Goal: Task Accomplishment & Management: Manage account settings

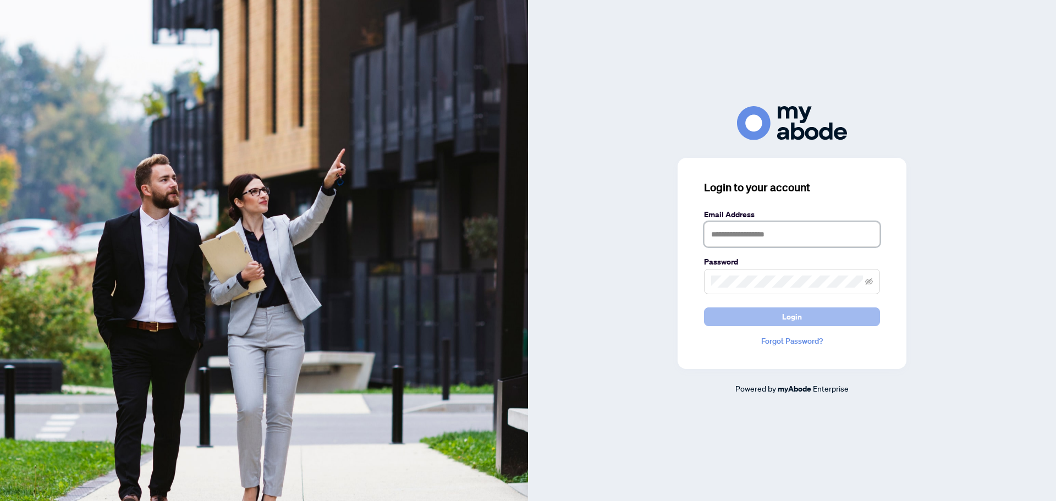
type input "**********"
click at [791, 321] on span "Login" at bounding box center [792, 317] width 20 height 18
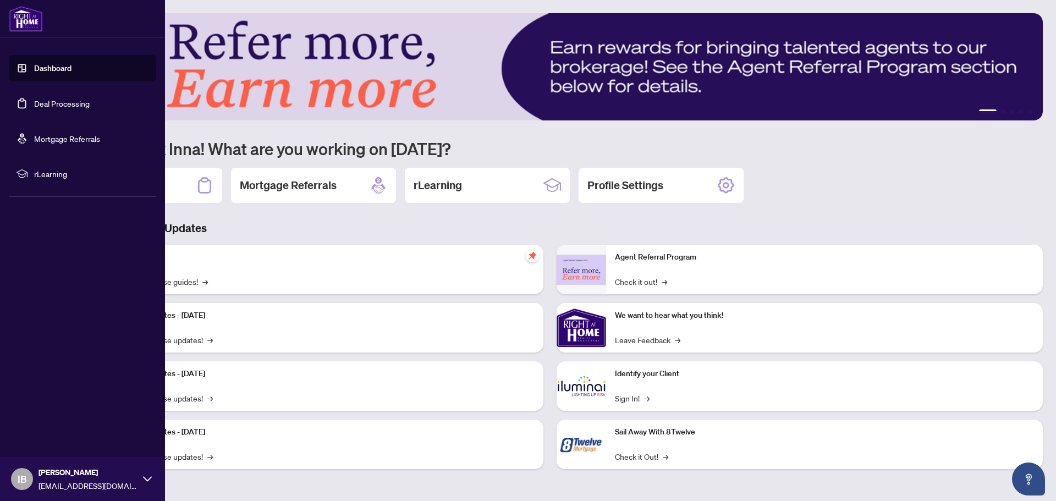
click at [55, 107] on link "Deal Processing" at bounding box center [62, 103] width 56 height 10
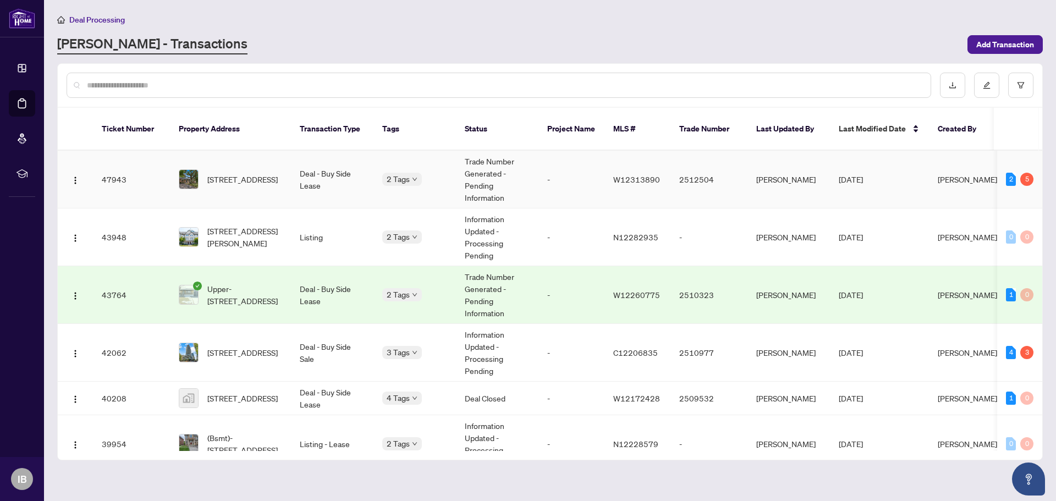
click at [543, 175] on td "-" at bounding box center [571, 180] width 66 height 58
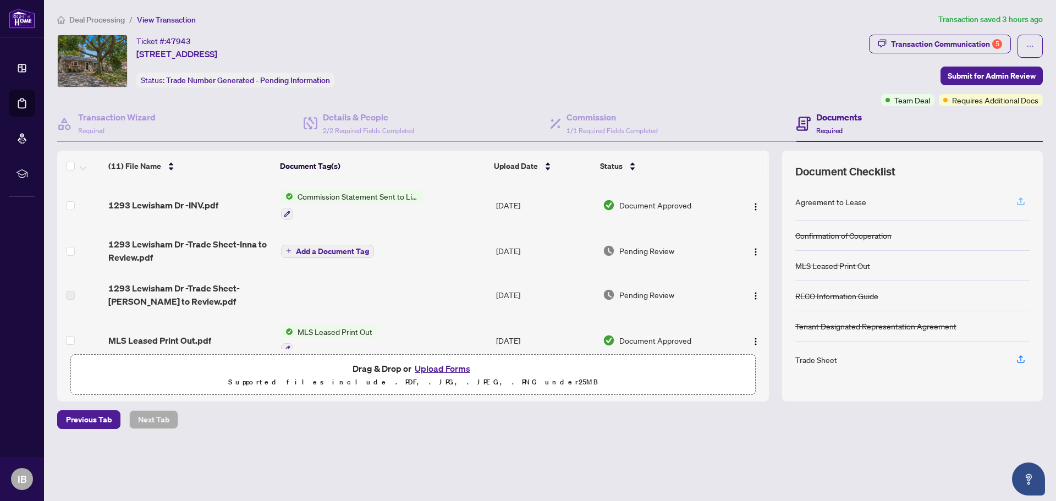
click at [1017, 201] on icon "button" at bounding box center [1021, 201] width 10 height 10
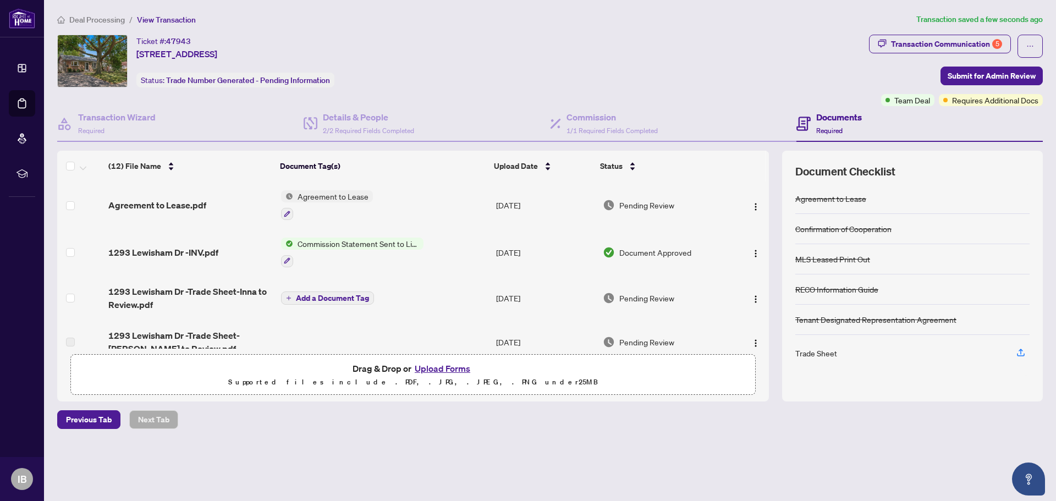
click at [441, 368] on button "Upload Forms" at bounding box center [442, 368] width 62 height 14
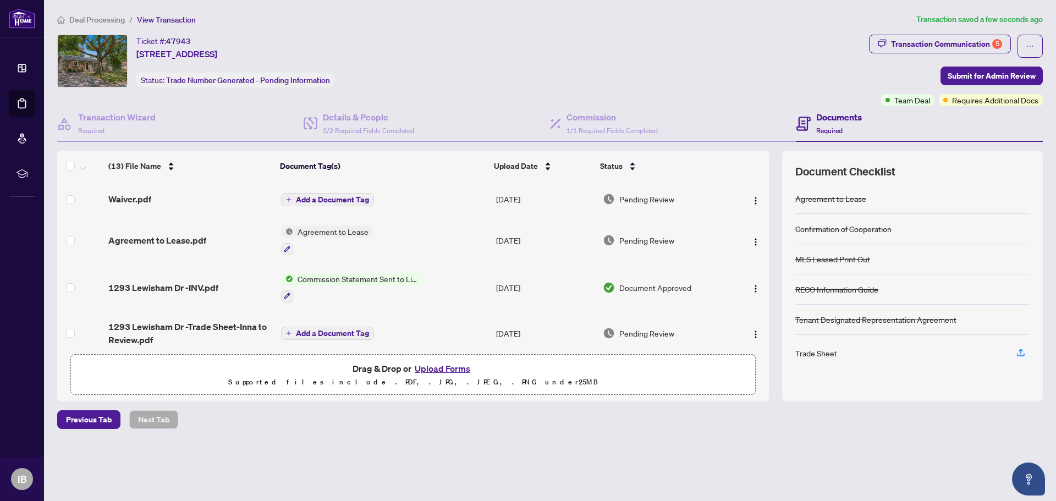
click at [329, 200] on span "Add a Document Tag" at bounding box center [332, 200] width 73 height 8
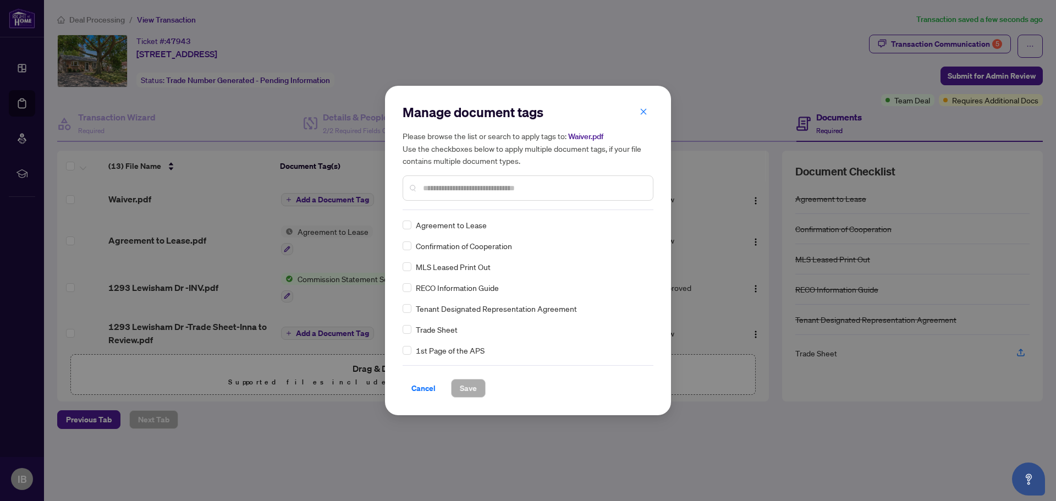
click at [463, 190] on input "text" at bounding box center [533, 188] width 221 height 12
type input "******"
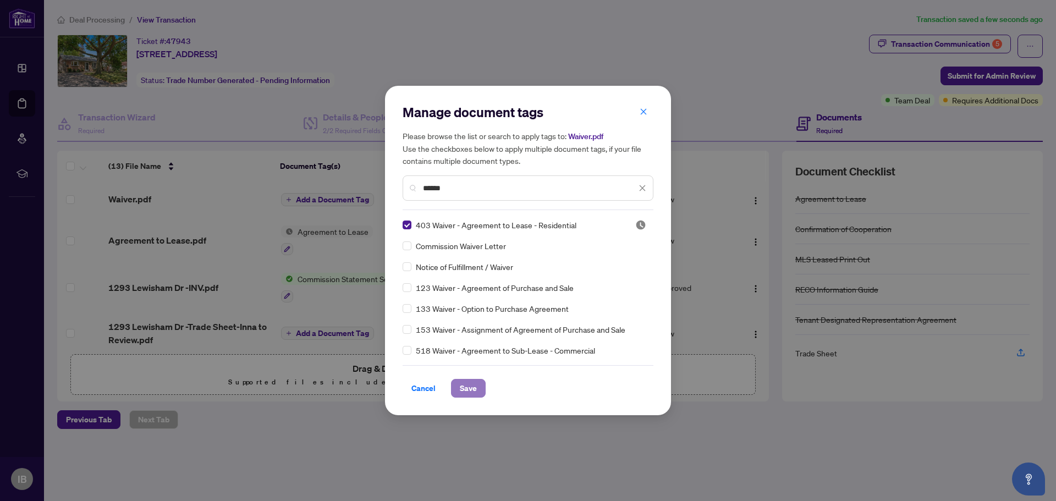
click at [465, 389] on span "Save" at bounding box center [468, 389] width 17 height 18
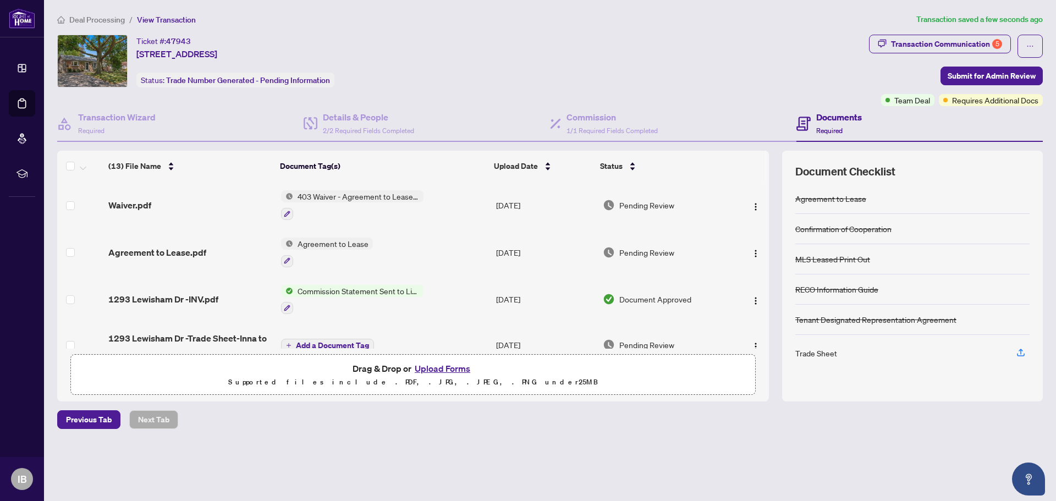
scroll to position [55, 0]
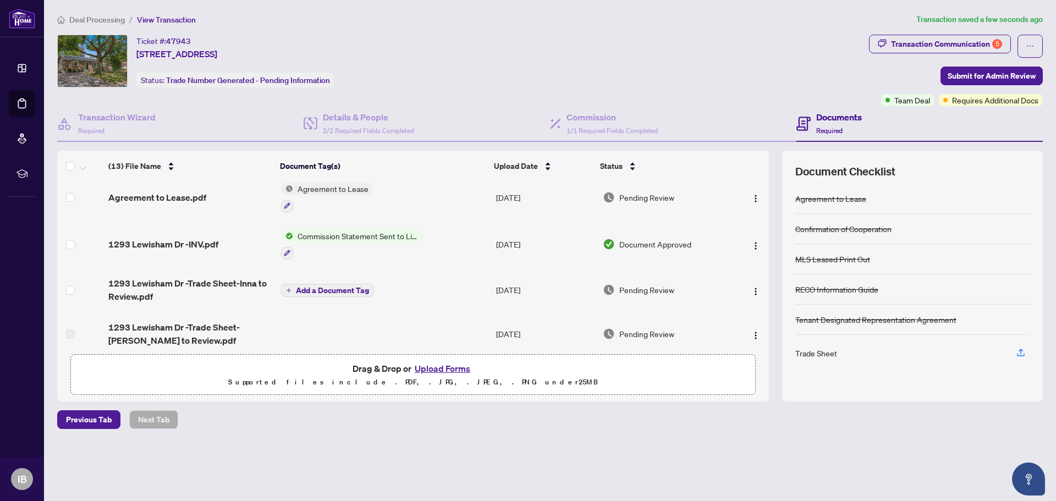
click at [337, 288] on span "Add a Document Tag" at bounding box center [332, 291] width 73 height 8
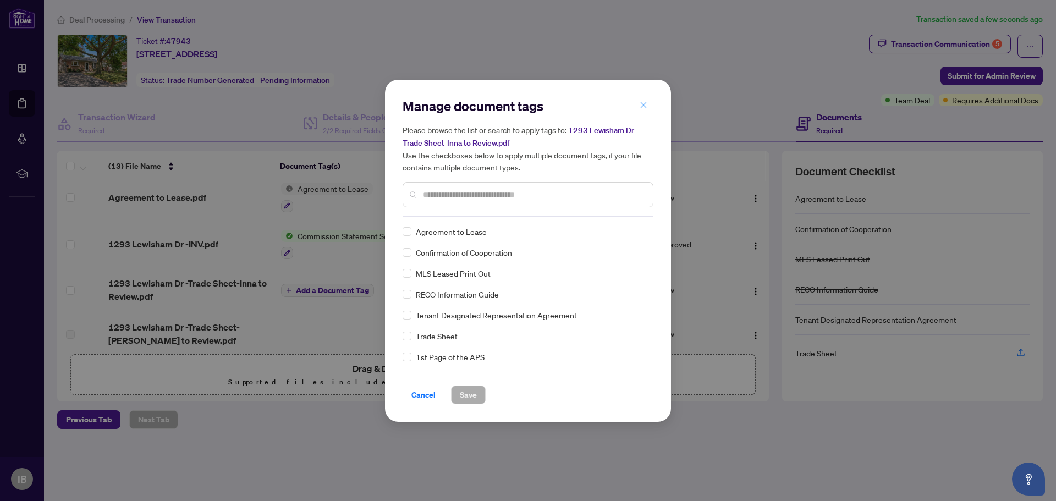
click at [644, 107] on icon "close" at bounding box center [644, 105] width 8 height 8
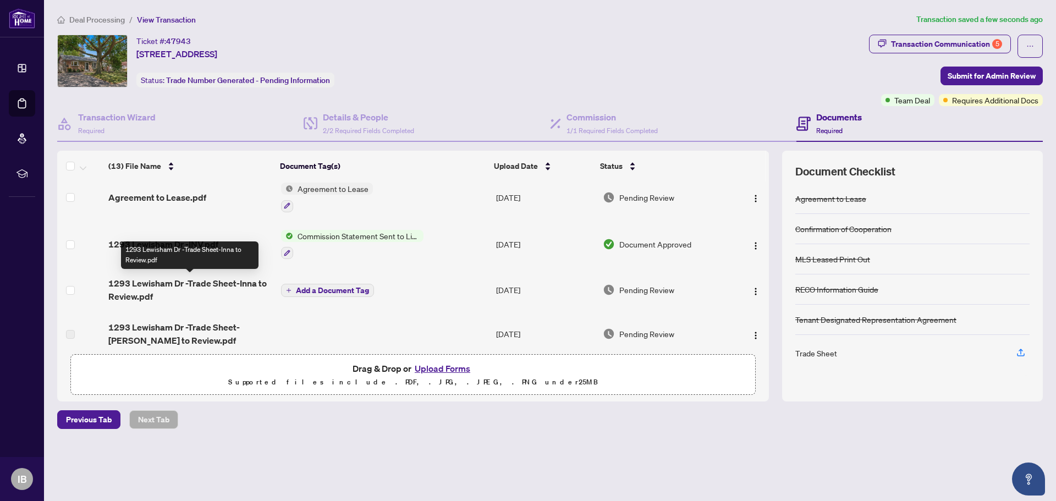
click at [129, 283] on span "1293 Lewisham Dr -Trade Sheet-Inna to Review.pdf" at bounding box center [189, 290] width 163 height 26
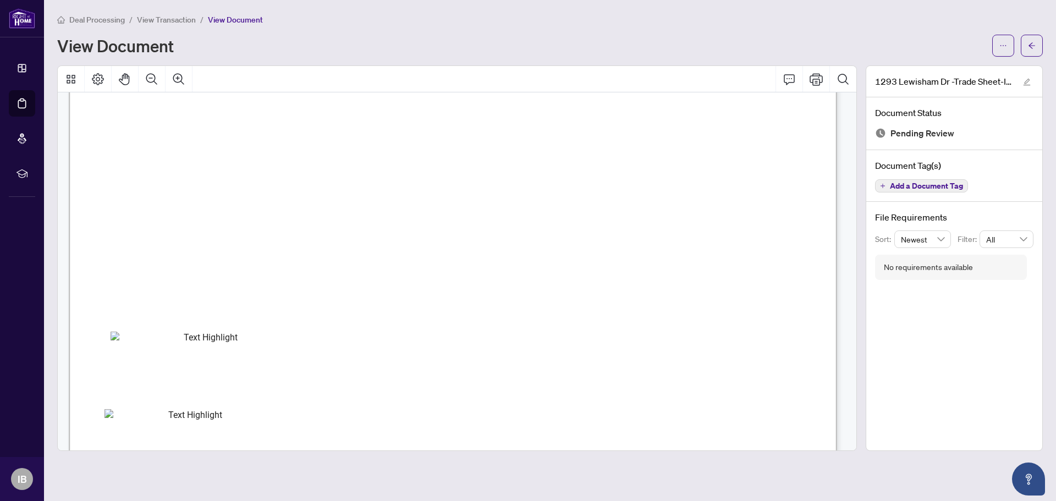
scroll to position [128, 0]
click at [813, 80] on icon "Print" at bounding box center [816, 79] width 13 height 12
click at [1034, 42] on icon "arrow-left" at bounding box center [1032, 46] width 8 height 8
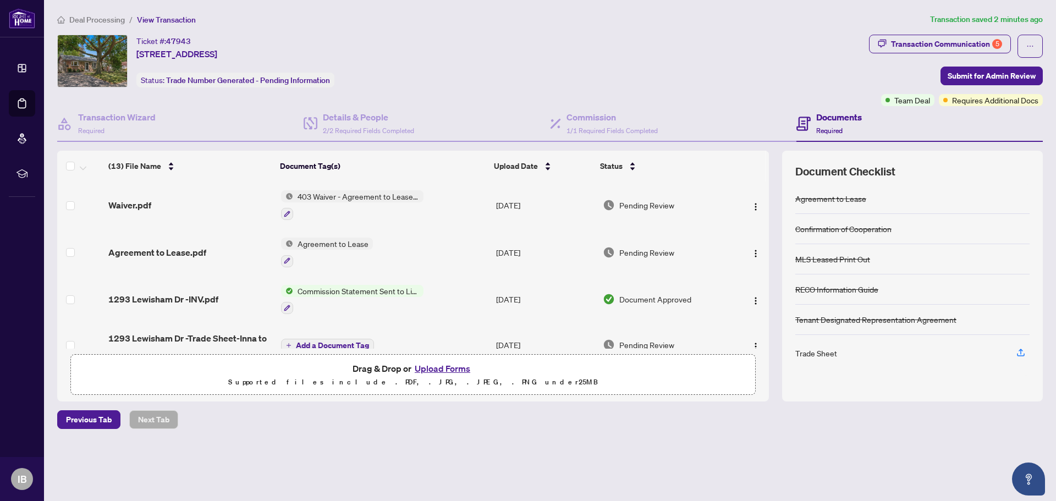
click at [434, 366] on button "Upload Forms" at bounding box center [442, 368] width 62 height 14
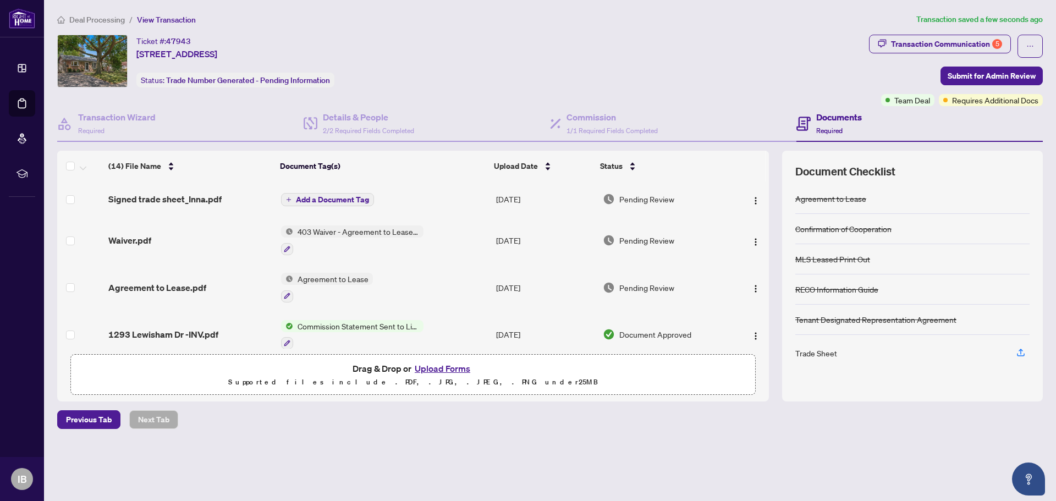
click at [345, 197] on span "Add a Document Tag" at bounding box center [332, 200] width 73 height 8
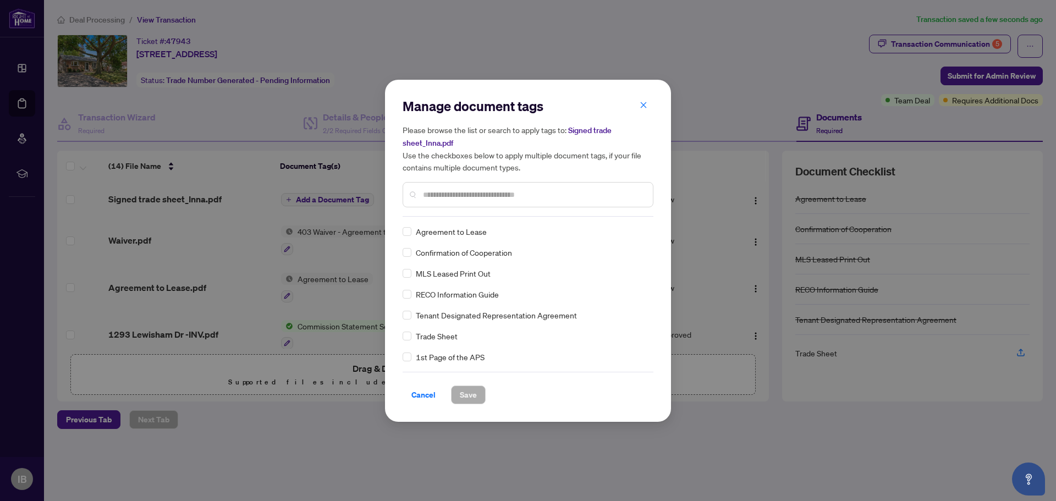
click at [490, 195] on input "text" at bounding box center [533, 195] width 221 height 12
type input "*****"
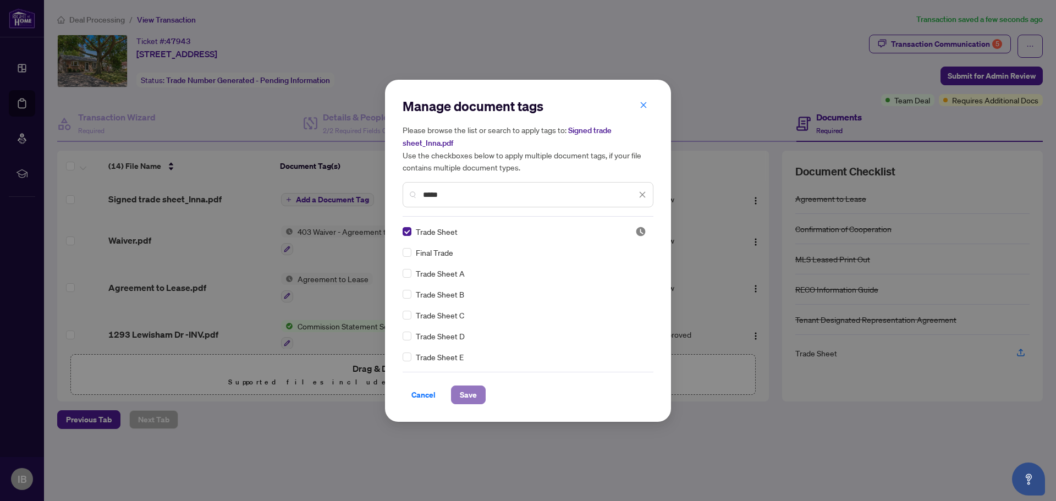
click at [473, 395] on span "Save" at bounding box center [468, 395] width 17 height 18
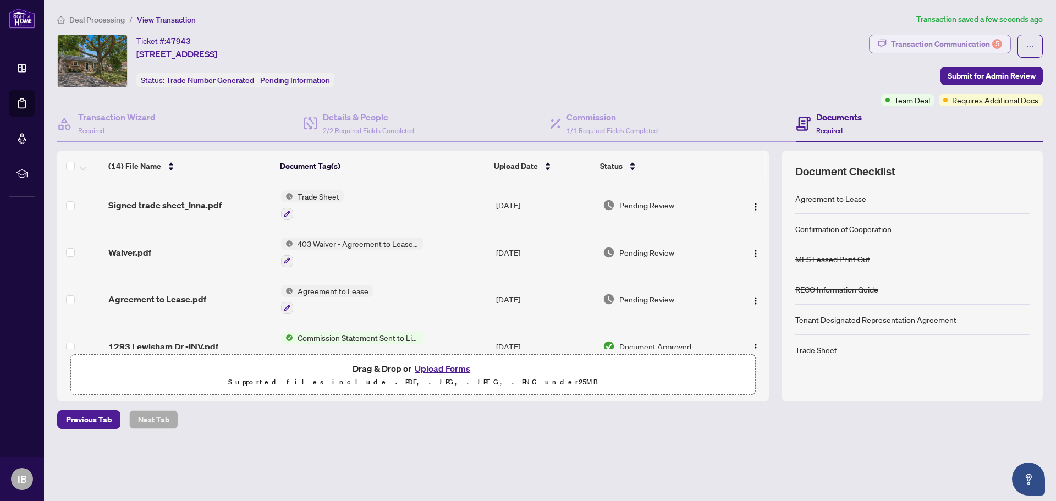
click at [965, 42] on div "Transaction Communication 5" at bounding box center [946, 44] width 111 height 18
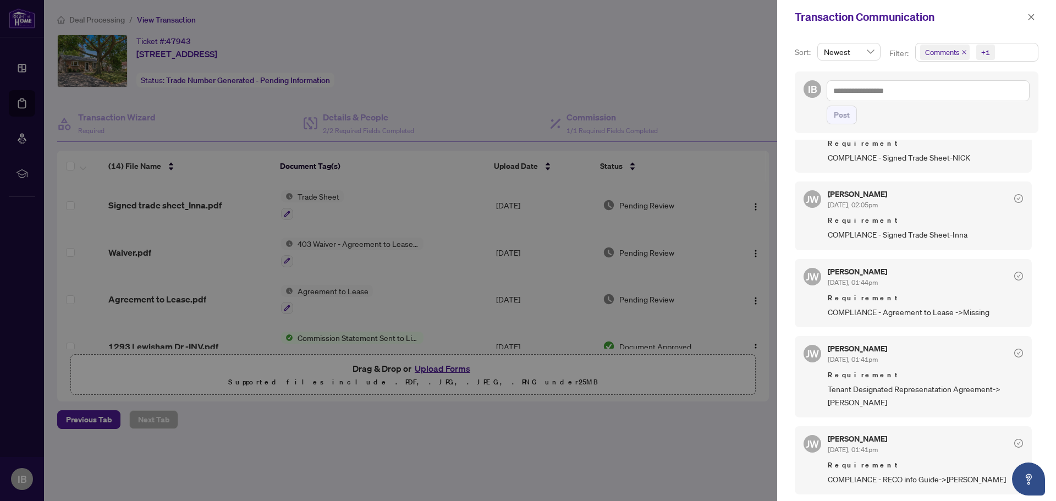
scroll to position [2, 0]
click at [1026, 17] on button "button" at bounding box center [1031, 16] width 14 height 13
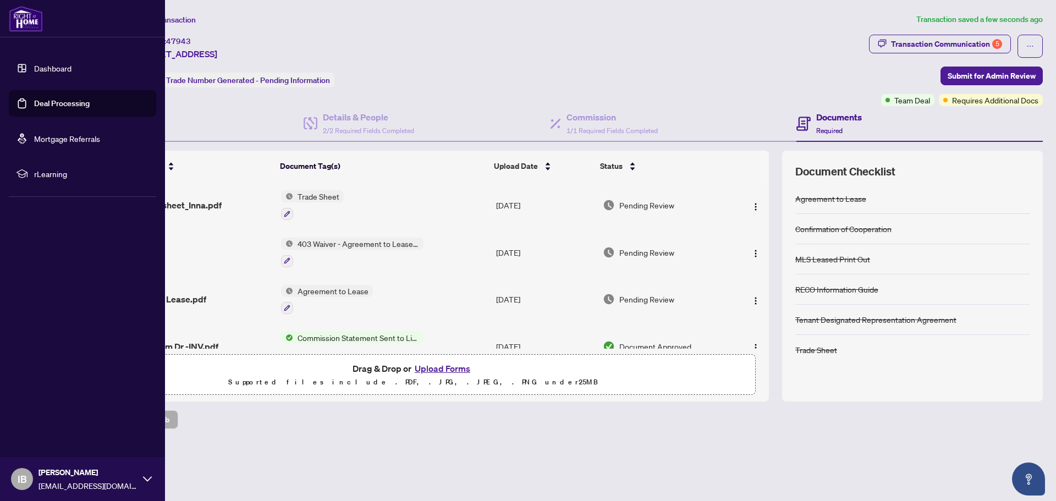
click at [79, 103] on link "Deal Processing" at bounding box center [62, 103] width 56 height 10
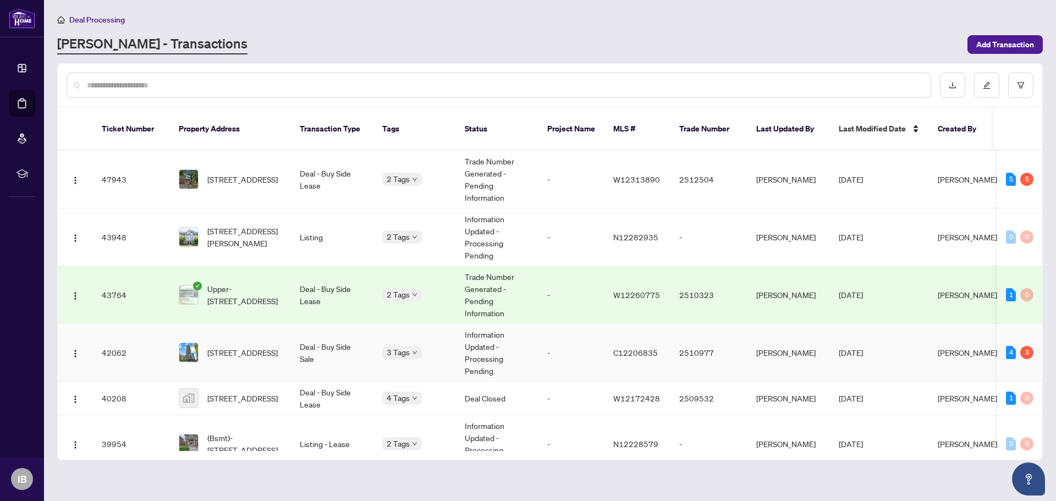
click at [570, 350] on td "-" at bounding box center [571, 353] width 66 height 58
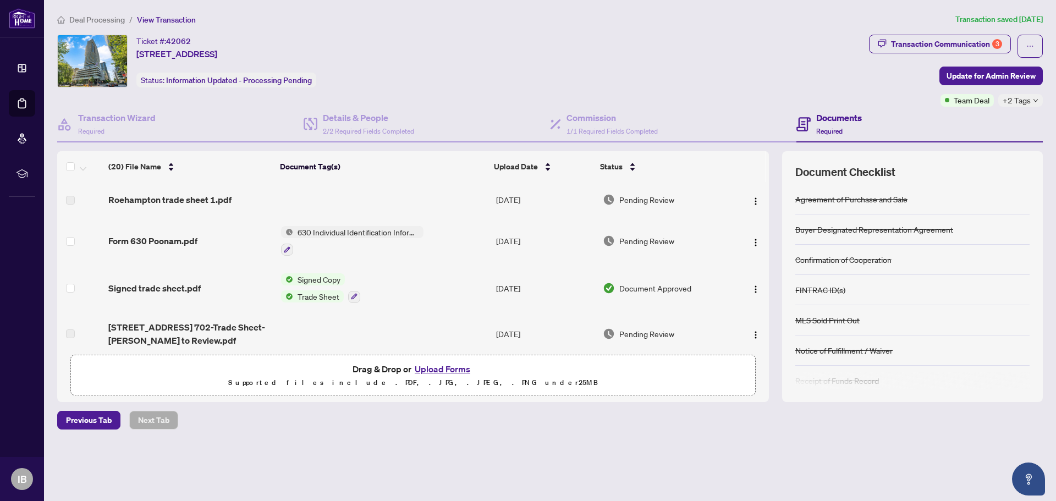
scroll to position [108, 0]
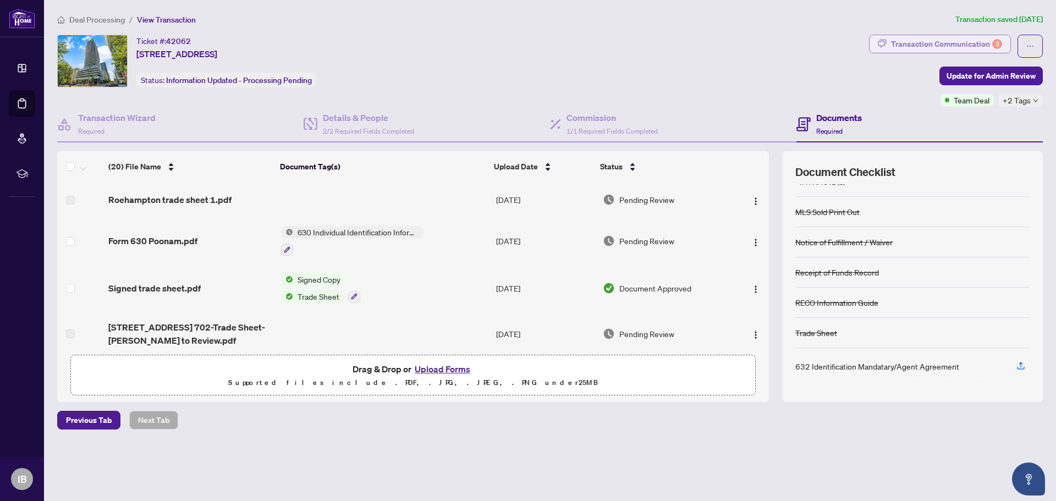
click at [977, 43] on div "Transaction Communication 3" at bounding box center [946, 44] width 111 height 18
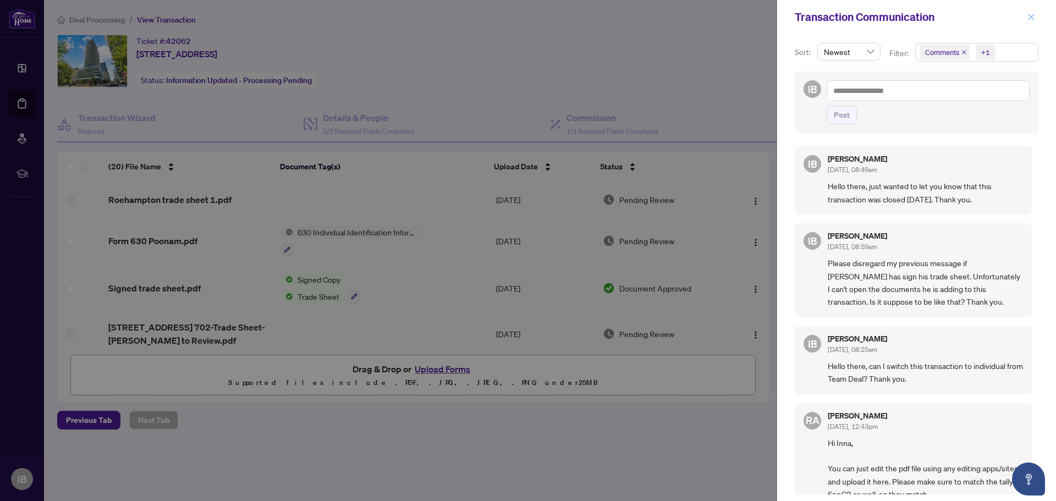
click at [1029, 15] on icon "close" at bounding box center [1031, 17] width 8 height 8
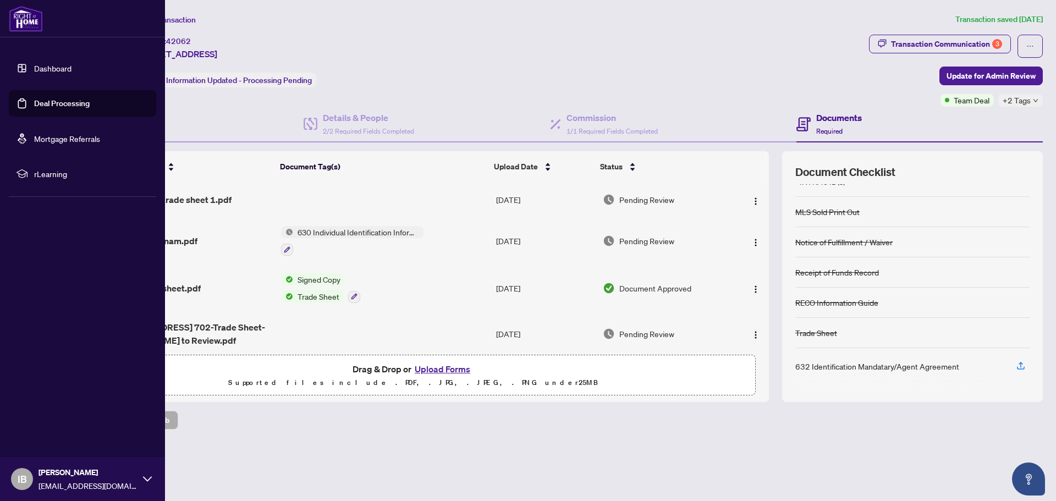
click at [40, 101] on link "Deal Processing" at bounding box center [62, 103] width 56 height 10
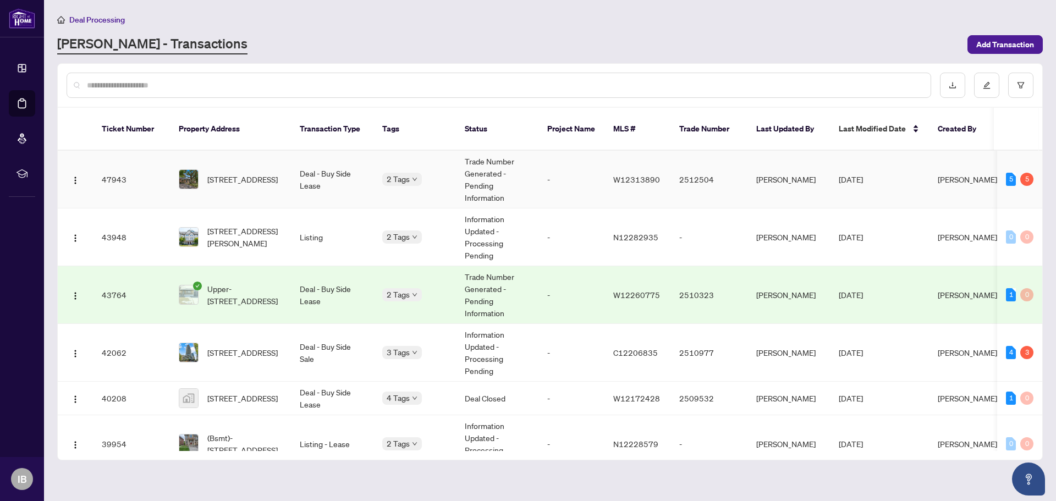
click at [801, 184] on td "Inna Balandina" at bounding box center [788, 180] width 83 height 58
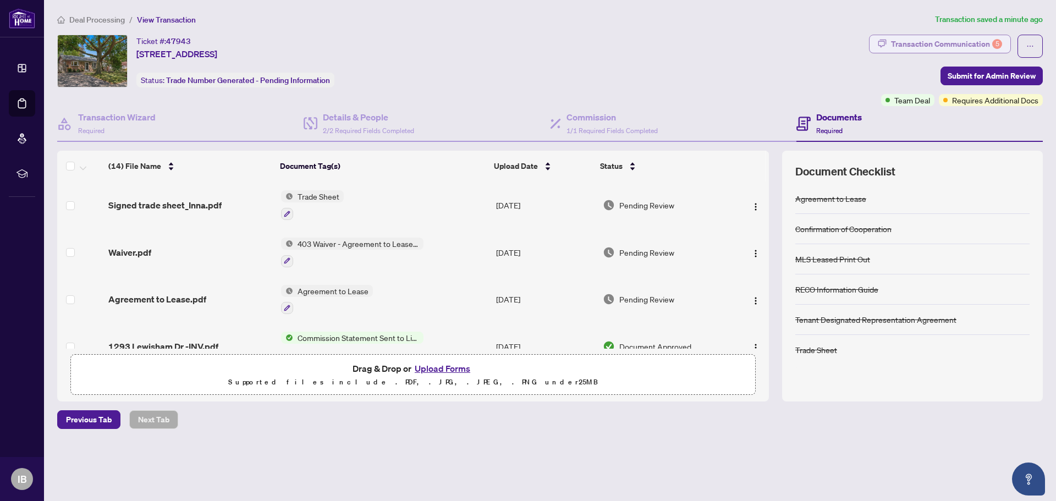
click at [948, 45] on div "Transaction Communication 5" at bounding box center [946, 44] width 111 height 18
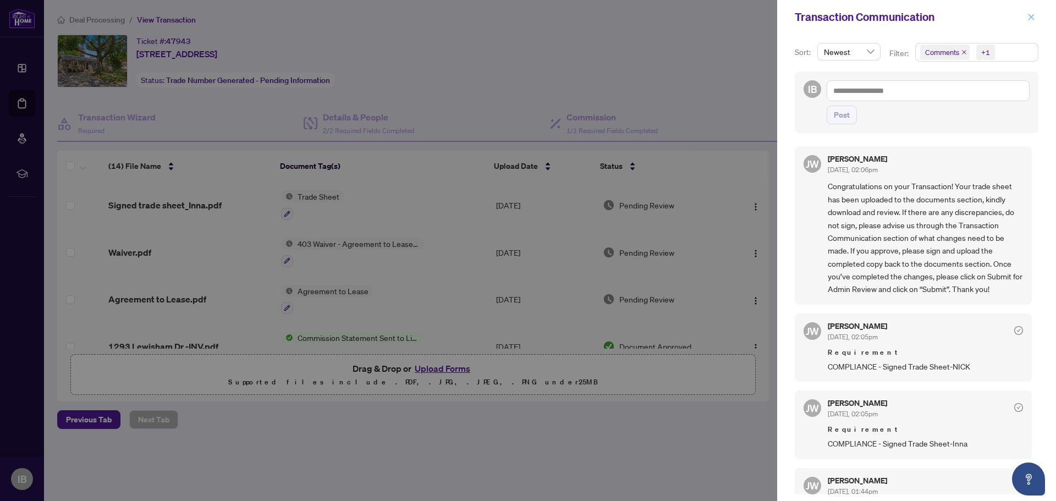
click at [1032, 12] on span "button" at bounding box center [1031, 17] width 8 height 18
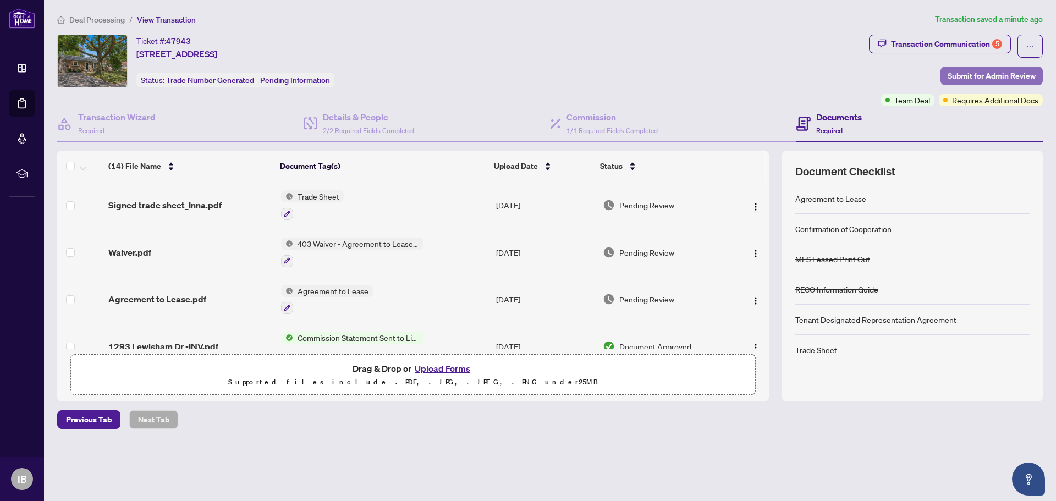
click at [959, 76] on span "Submit for Admin Review" at bounding box center [992, 76] width 88 height 18
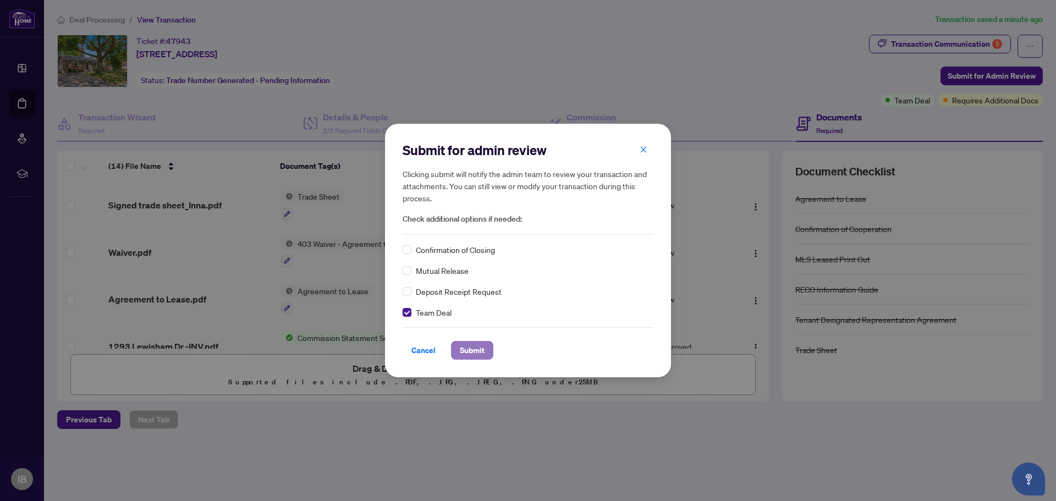
click at [471, 351] on span "Submit" at bounding box center [472, 351] width 25 height 18
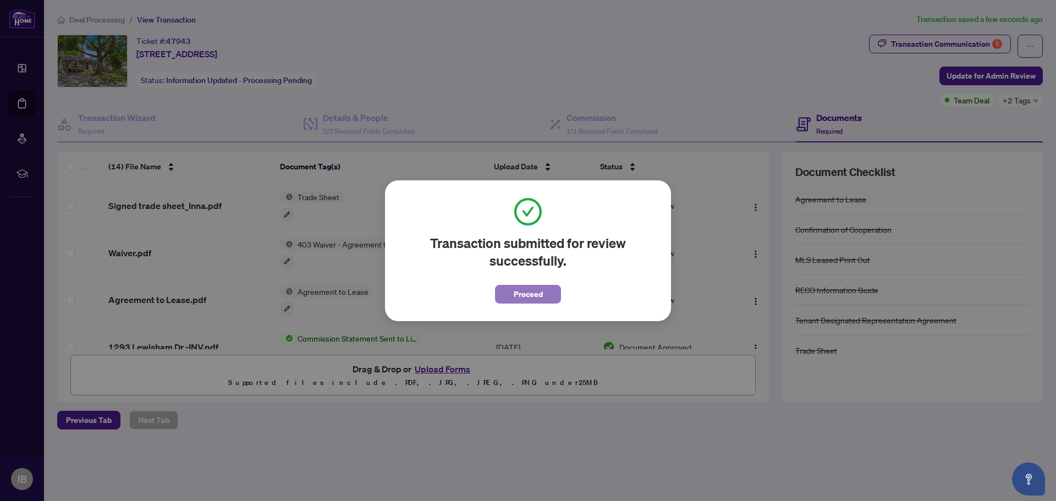
click at [527, 294] on span "Proceed" at bounding box center [528, 294] width 29 height 18
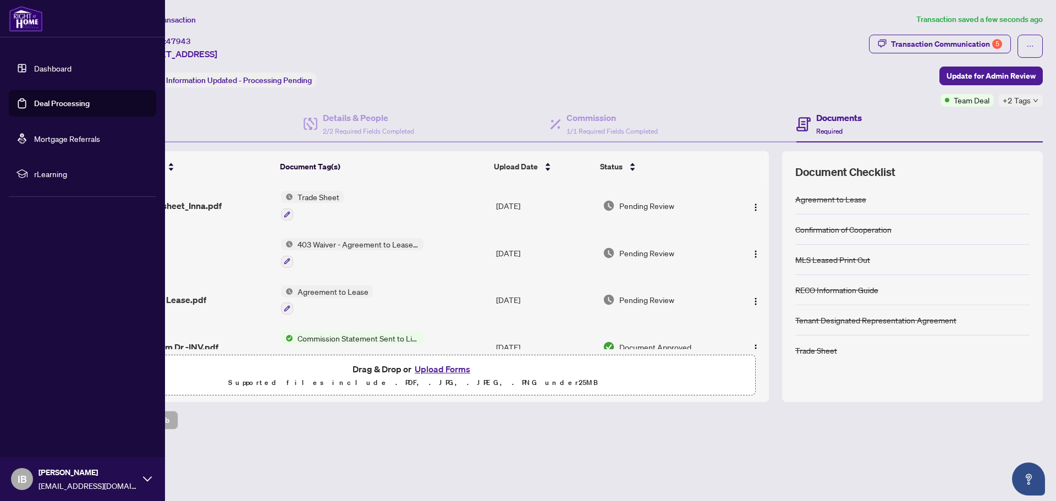
click at [71, 101] on link "Deal Processing" at bounding box center [62, 103] width 56 height 10
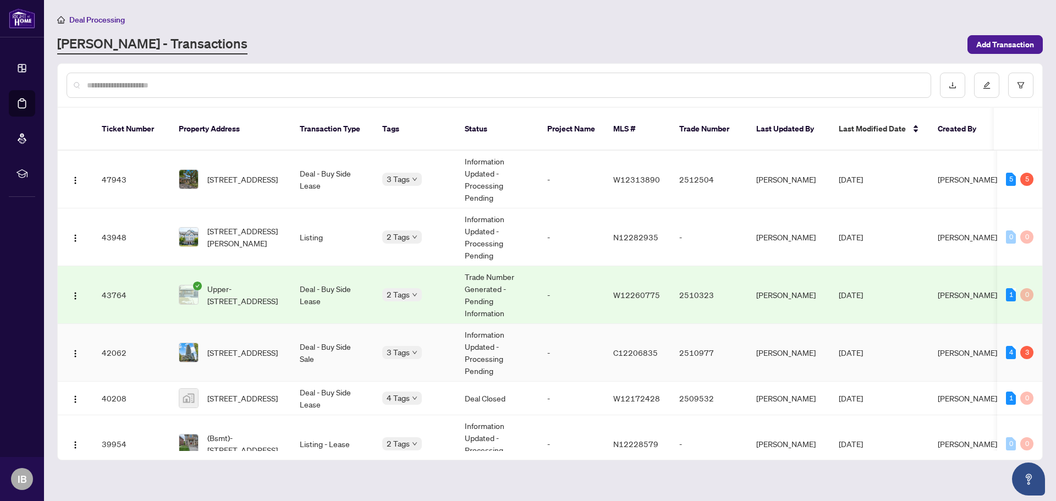
click at [606, 338] on td "C12206835" at bounding box center [637, 353] width 66 height 58
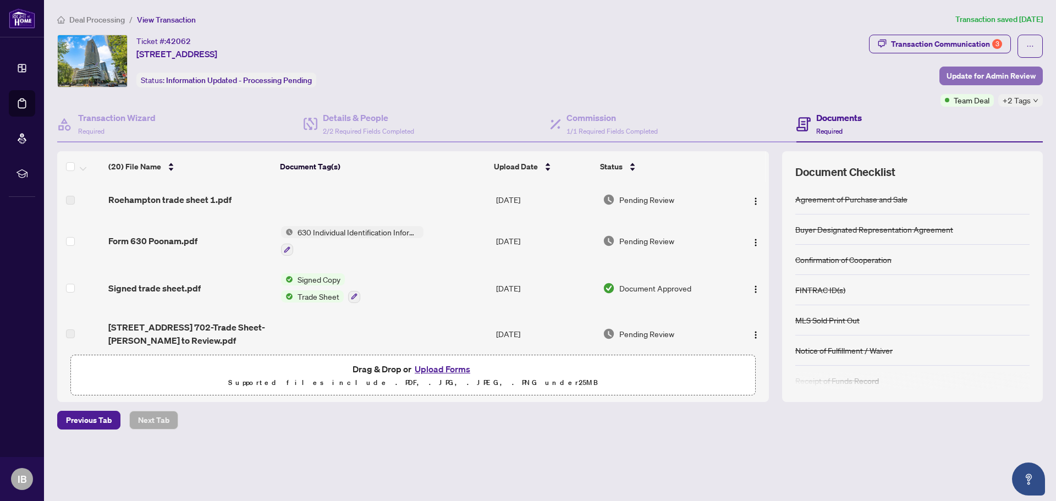
click at [991, 75] on span "Update for Admin Review" at bounding box center [991, 76] width 89 height 18
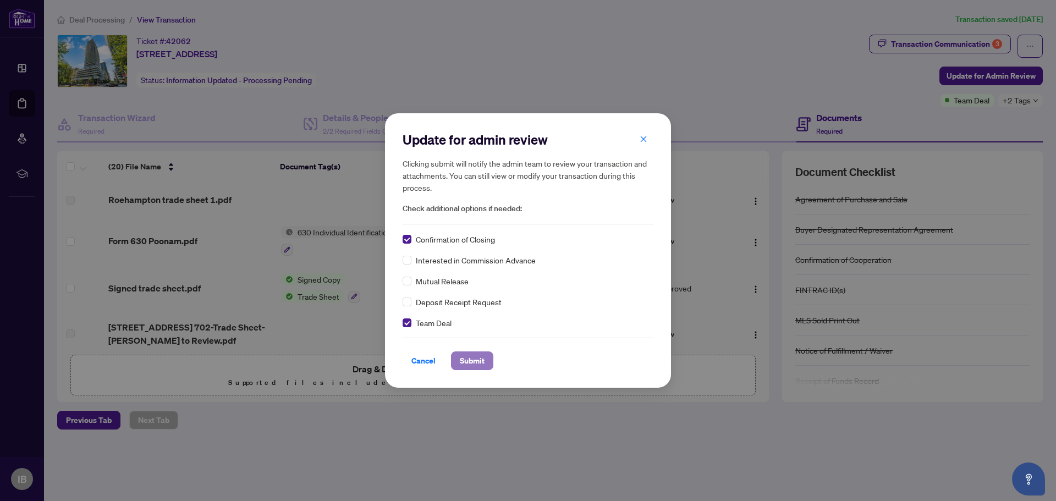
click at [471, 358] on span "Submit" at bounding box center [472, 361] width 25 height 18
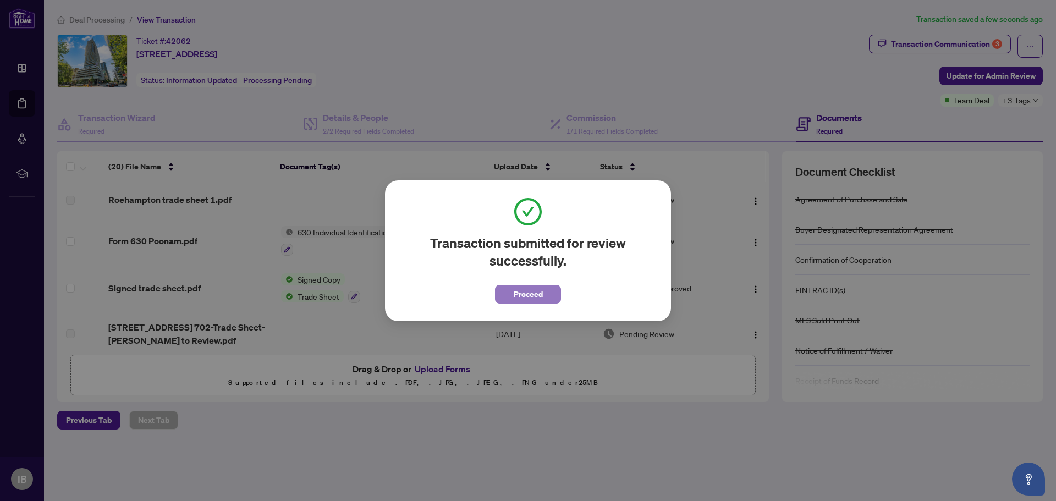
click at [531, 287] on span "Proceed" at bounding box center [528, 294] width 29 height 18
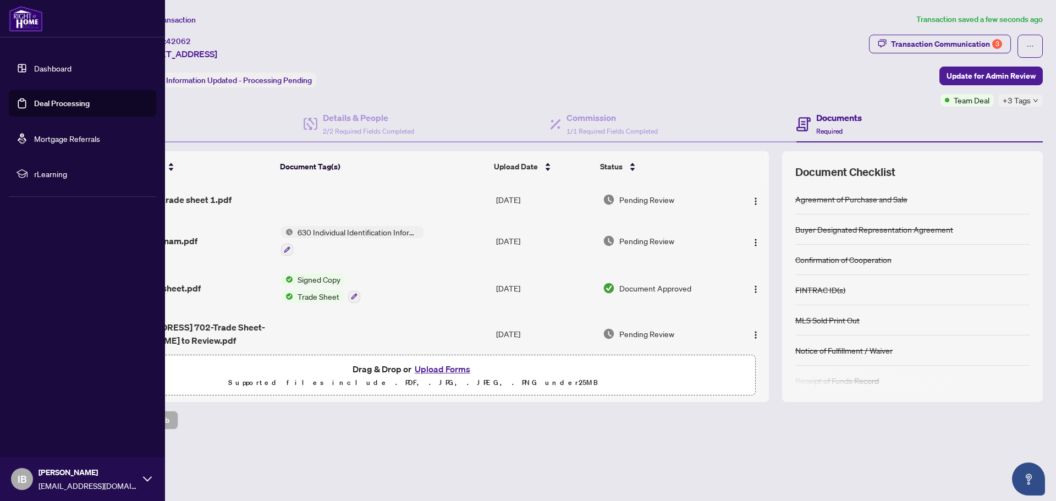
click at [63, 106] on link "Deal Processing" at bounding box center [62, 103] width 56 height 10
